Goal: Task Accomplishment & Management: Complete application form

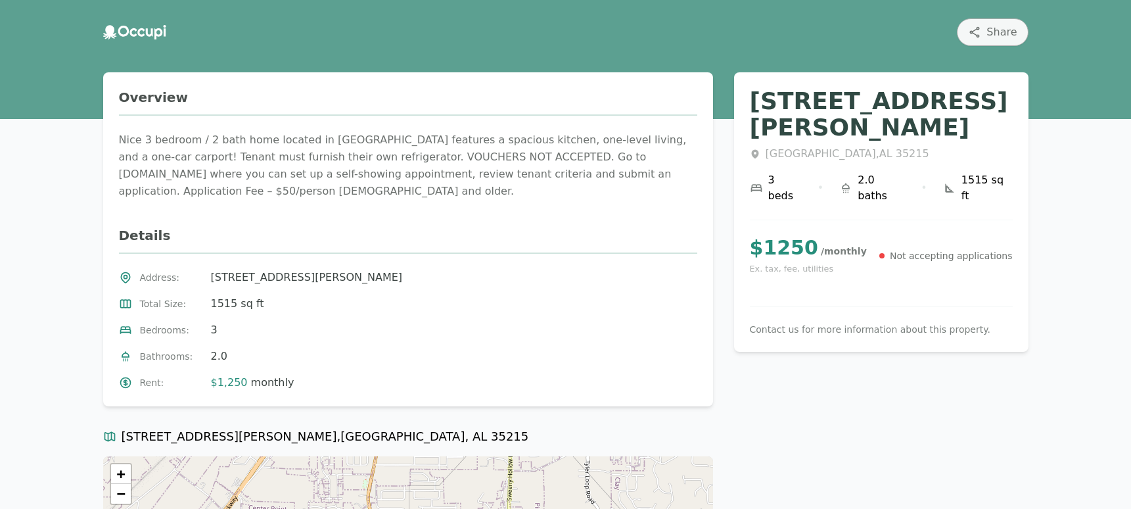
click at [986, 249] on p "Not accepting applications" at bounding box center [951, 255] width 123 height 13
click at [314, 164] on div "Nice 3 bedroom / 2 bath home located in Center Point features a spacious kitche…" at bounding box center [408, 165] width 579 height 68
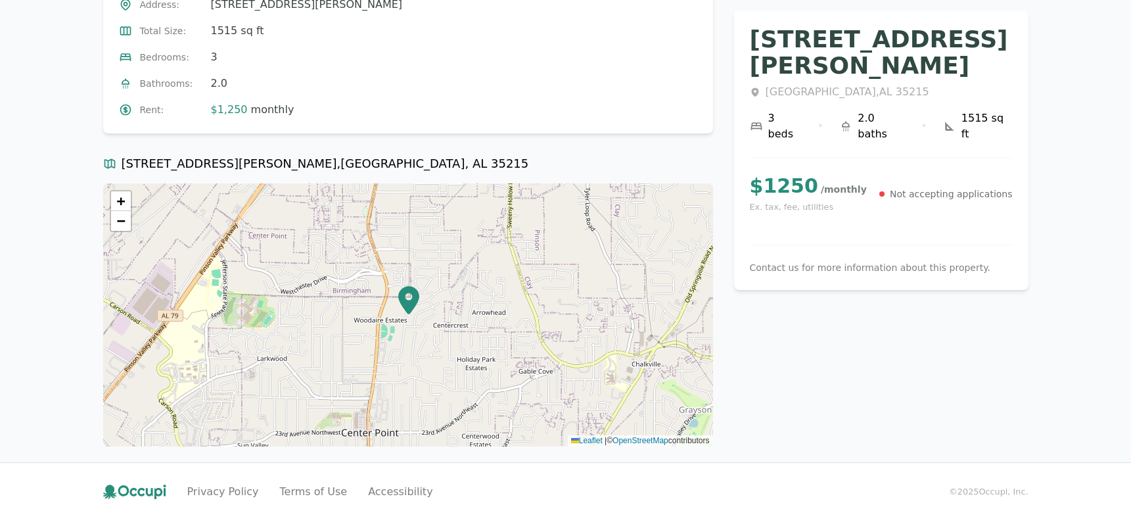
scroll to position [285, 0]
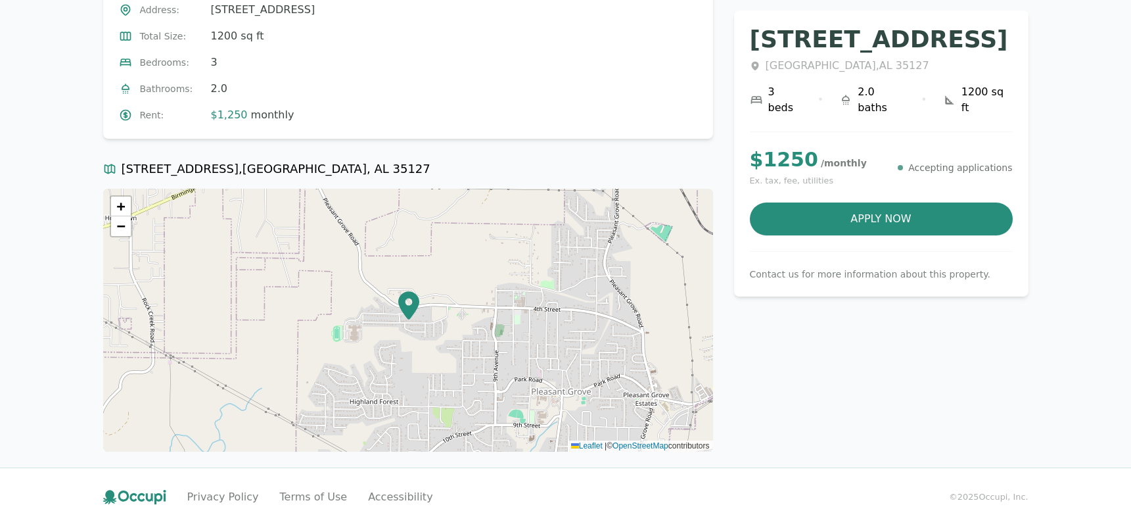
scroll to position [285, 0]
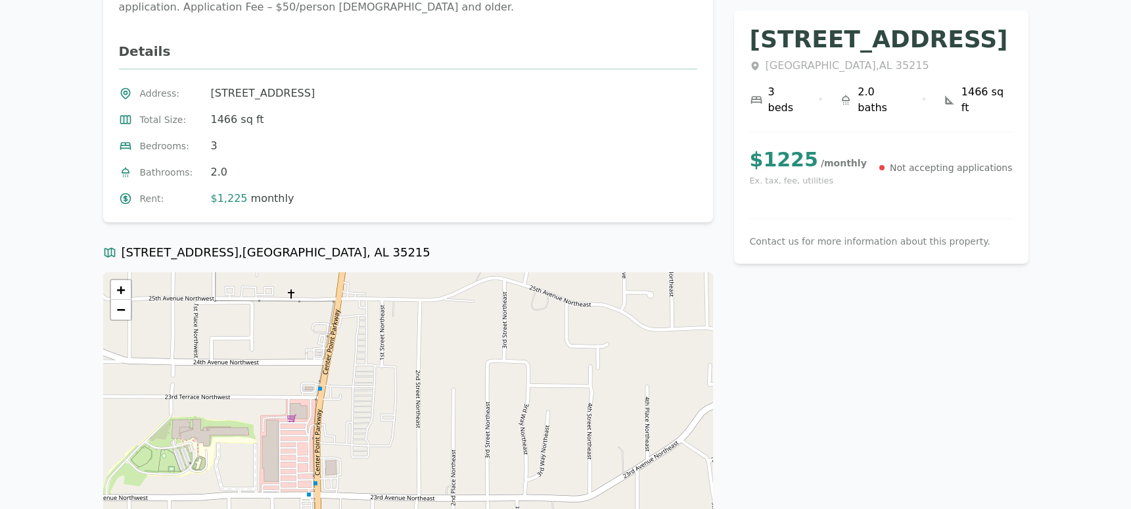
scroll to position [66, 0]
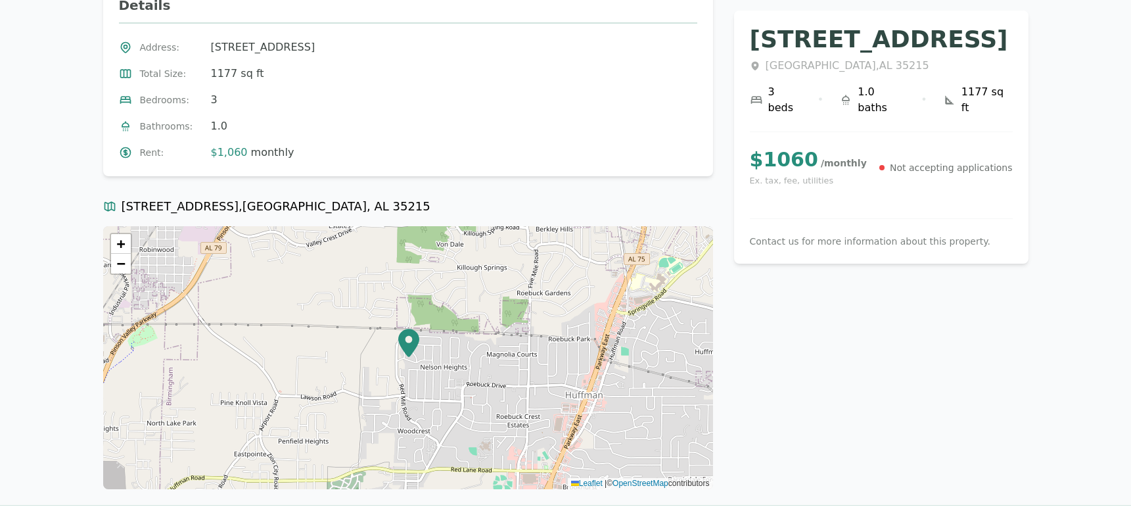
scroll to position [263, 0]
